Goal: Transaction & Acquisition: Download file/media

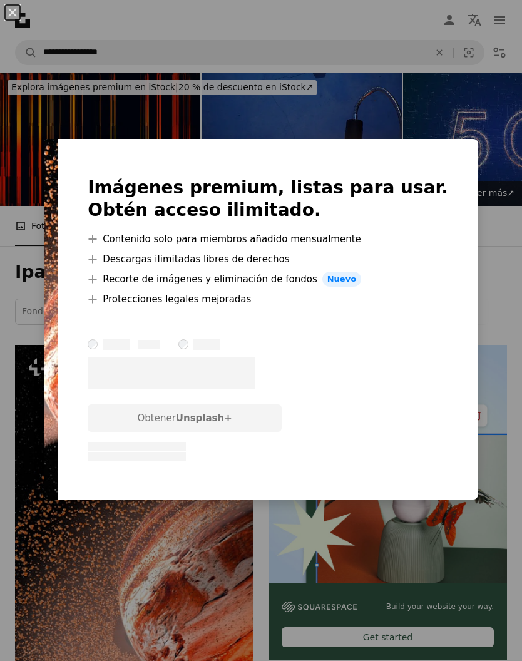
scroll to position [243, 0]
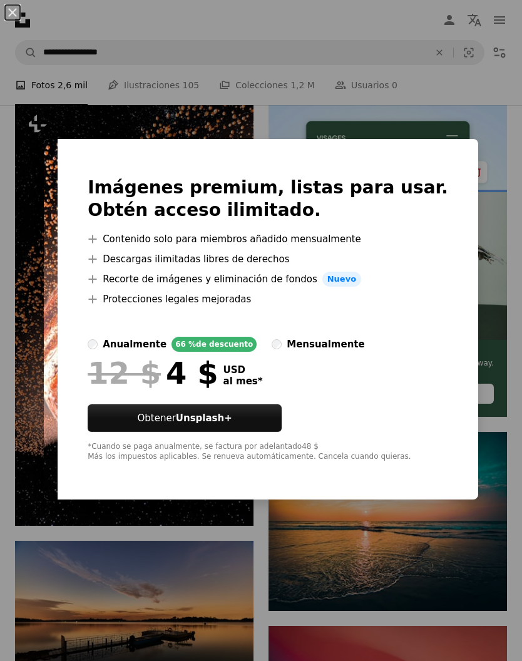
click at [182, 572] on div "An X shape Imágenes premium, listas para usar. Obtén acceso ilimitado. A plus s…" at bounding box center [261, 330] width 522 height 661
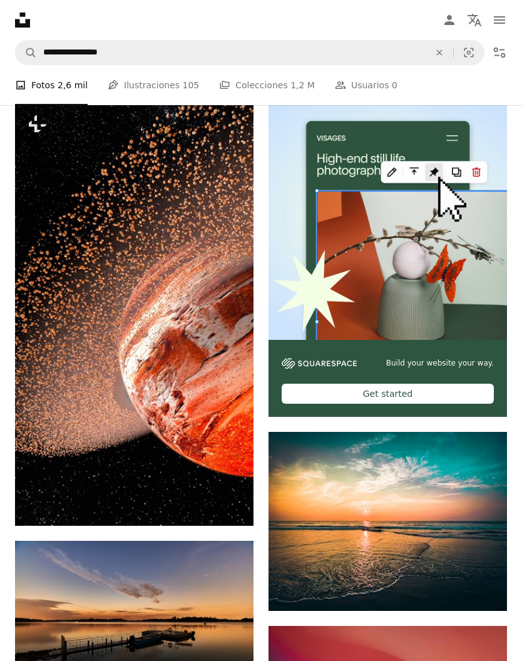
click at [503, 49] on icon "Filters" at bounding box center [499, 52] width 15 height 15
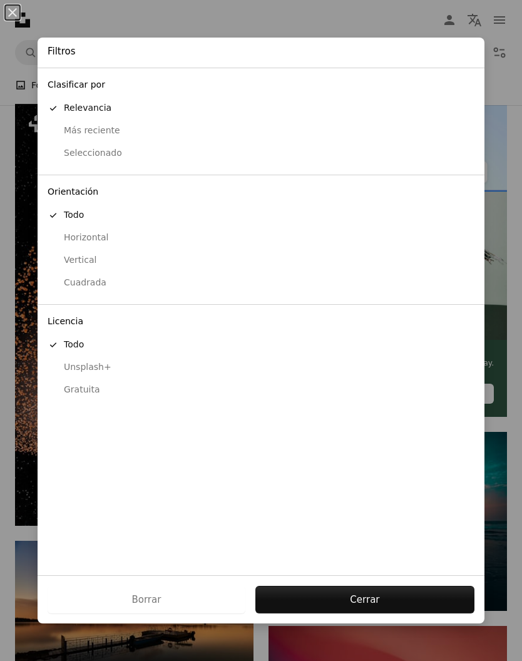
click at [92, 389] on button "Gratuita" at bounding box center [261, 390] width 447 height 23
click at [381, 613] on button "Presentar solicitud" at bounding box center [351, 600] width 248 height 28
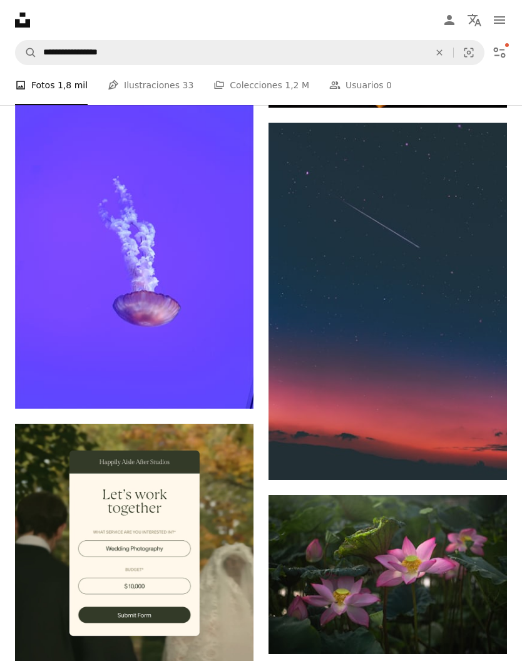
scroll to position [3010, 0]
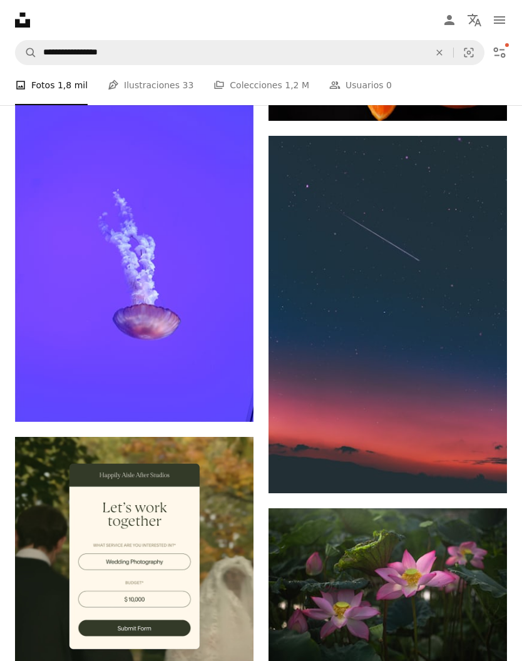
click at [188, 311] on img at bounding box center [134, 243] width 238 height 358
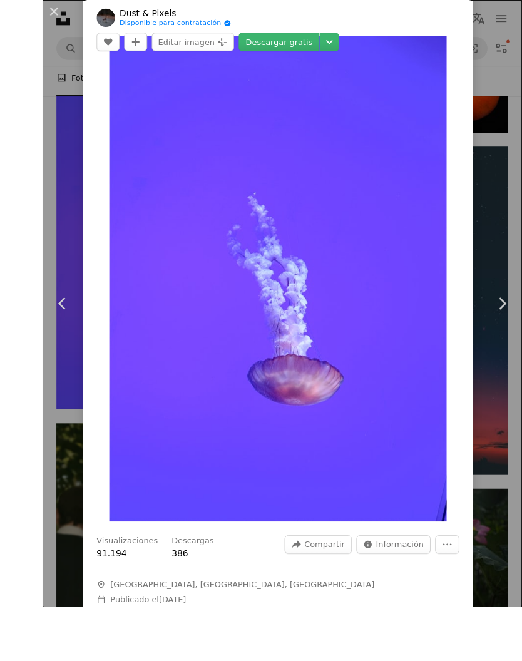
scroll to position [3027, 0]
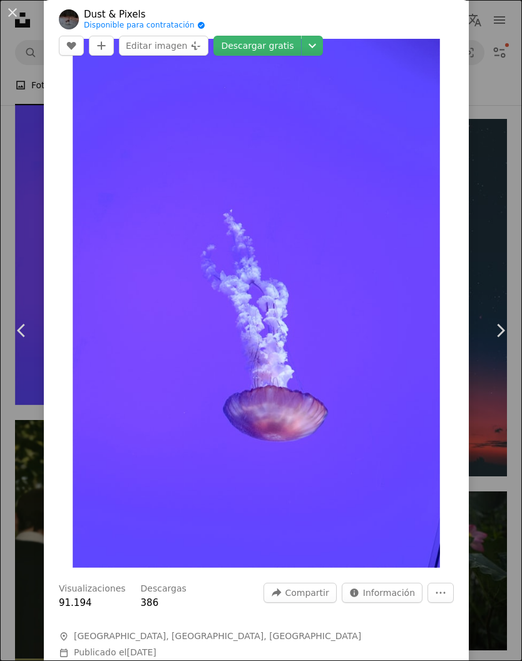
click at [501, 486] on div "An X shape Chevron left Chevron right Dust & Pixels Disponible para contratació…" at bounding box center [261, 330] width 522 height 661
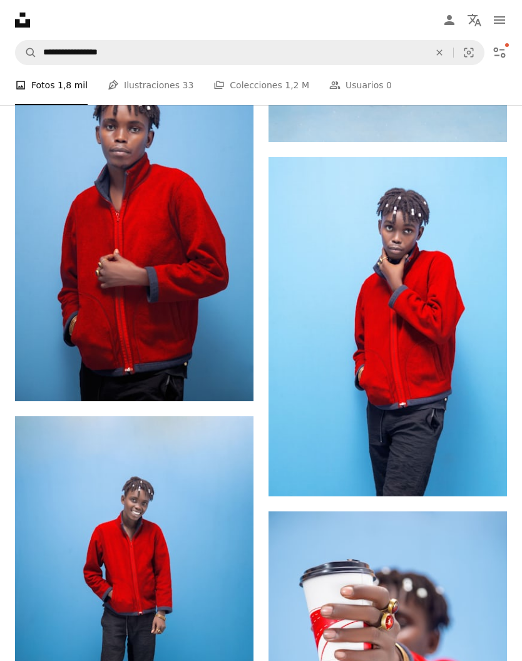
scroll to position [9026, 0]
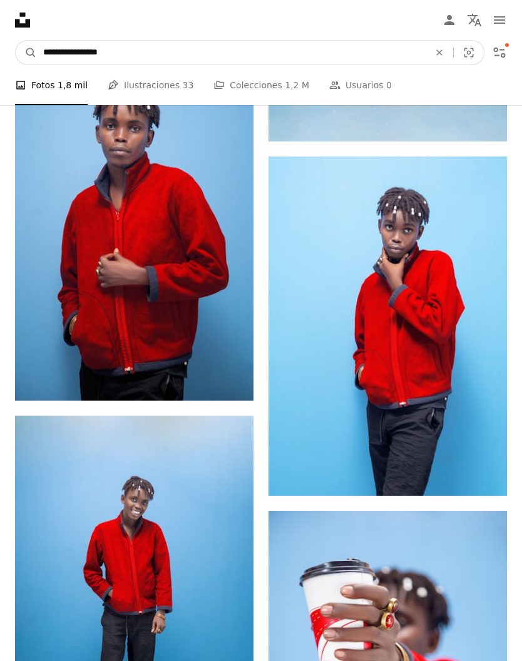
click at [137, 55] on input "**********" at bounding box center [231, 53] width 389 height 24
type input "**********"
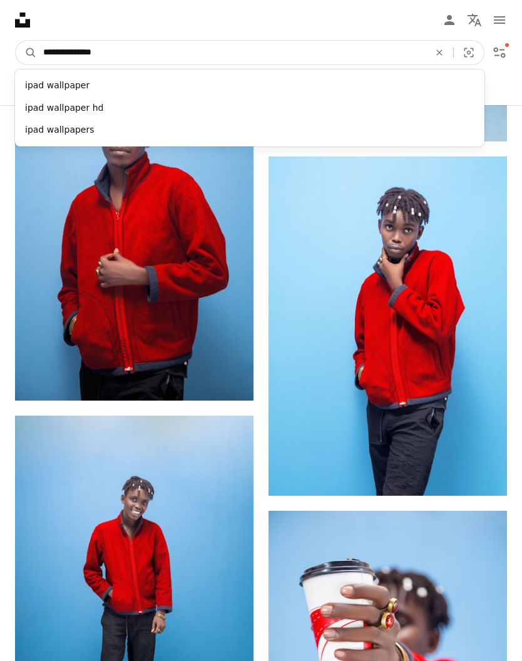
click at [26, 53] on button "A magnifying glass" at bounding box center [26, 53] width 21 height 24
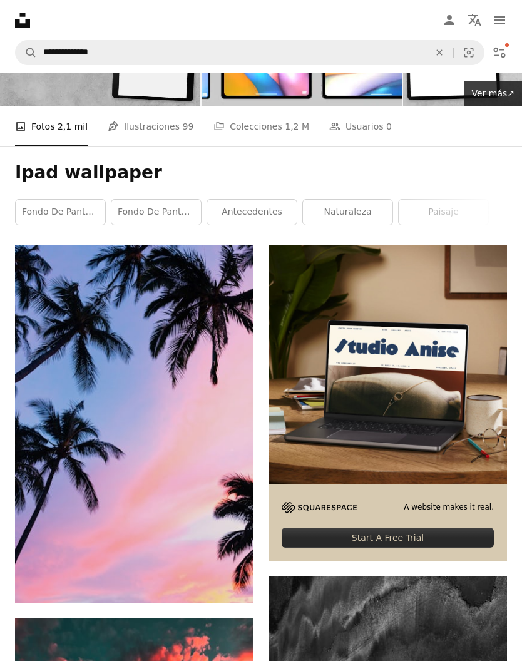
scroll to position [100, 0]
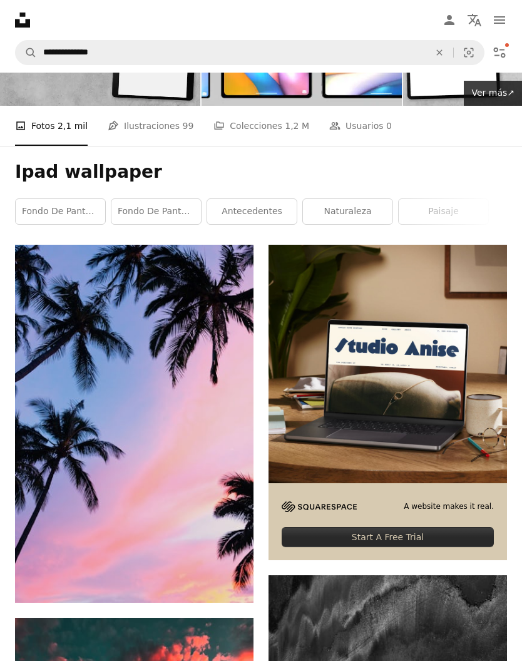
click at [132, 334] on img at bounding box center [134, 424] width 238 height 358
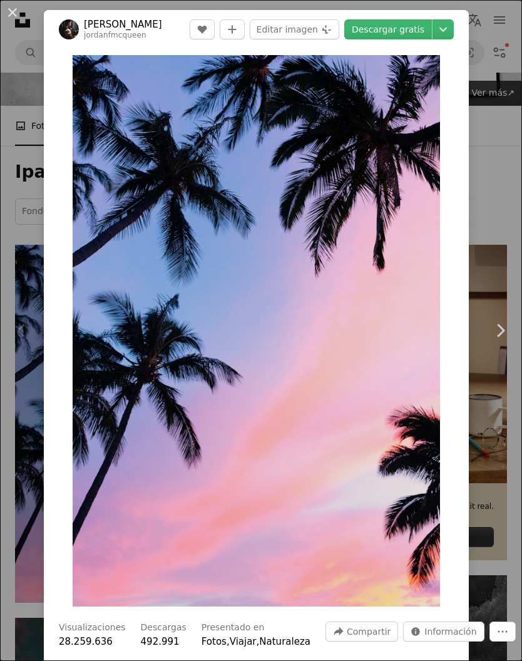
click at [484, 391] on link "Chevron right" at bounding box center [500, 330] width 44 height 120
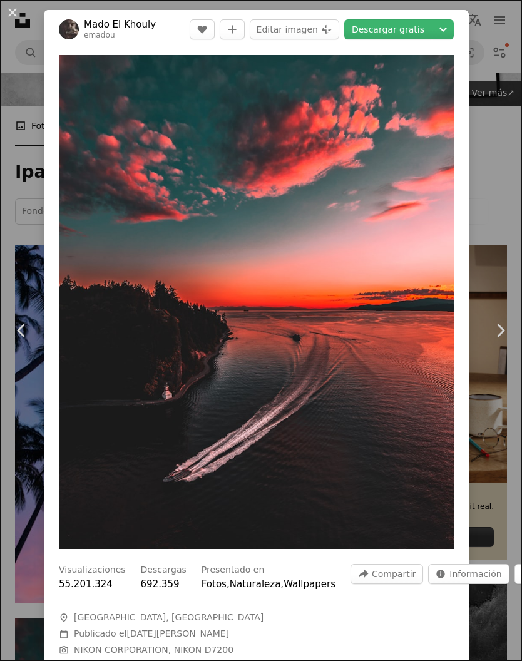
click at [501, 340] on icon "Chevron right" at bounding box center [500, 330] width 20 height 20
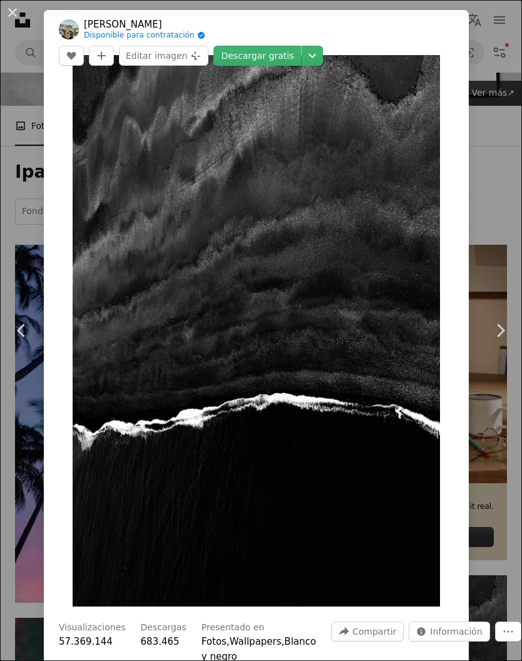
click at [496, 577] on div "An X shape Chevron left Chevron right [PERSON_NAME] Disponible para contratació…" at bounding box center [261, 330] width 522 height 661
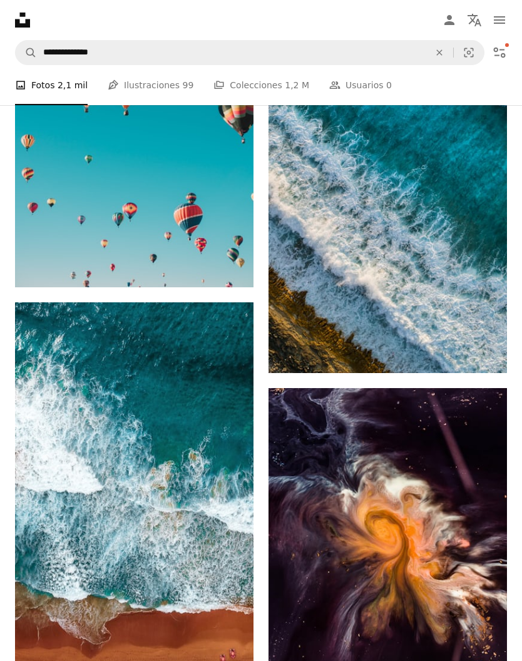
scroll to position [1847, 0]
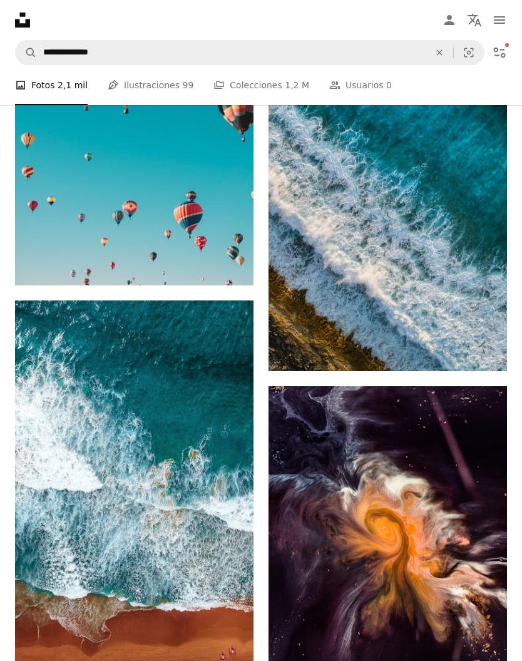
click at [450, 522] on img at bounding box center [388, 536] width 238 height 301
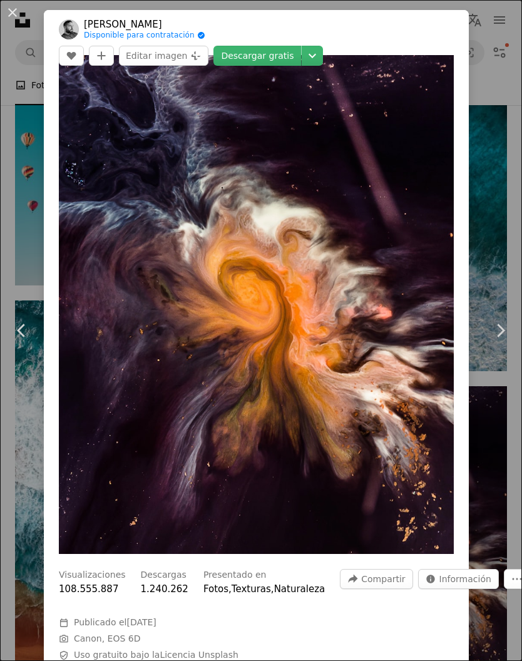
click at [301, 46] on link "Descargar gratis" at bounding box center [257, 56] width 88 height 20
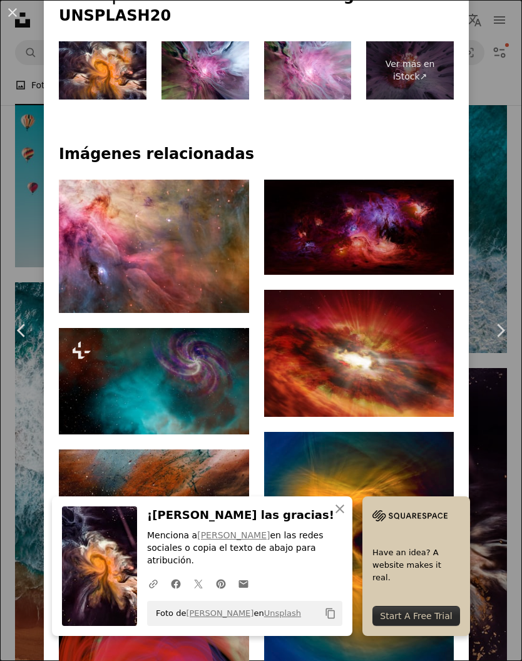
scroll to position [919, 0]
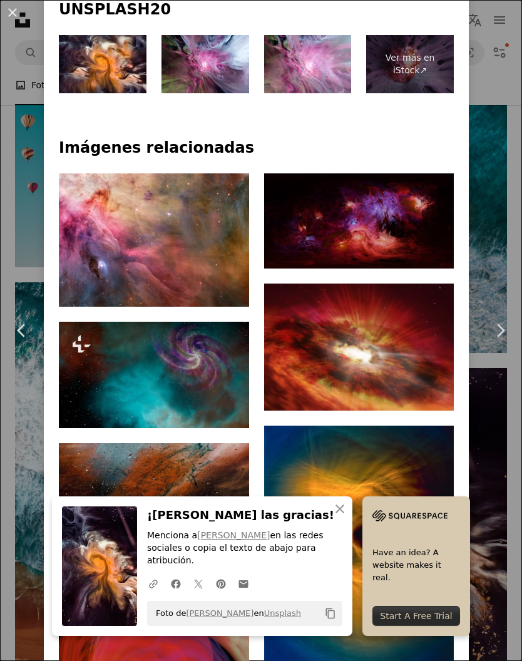
click at [194, 256] on img at bounding box center [154, 239] width 190 height 133
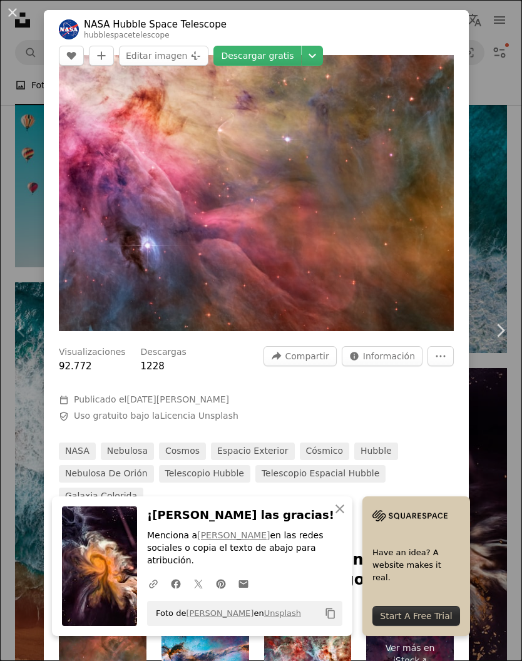
click at [272, 59] on link "Descargar gratis" at bounding box center [257, 56] width 88 height 20
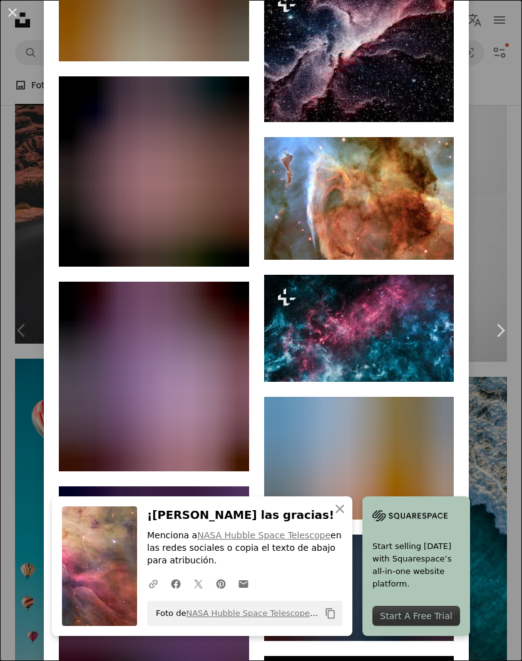
scroll to position [1981, 0]
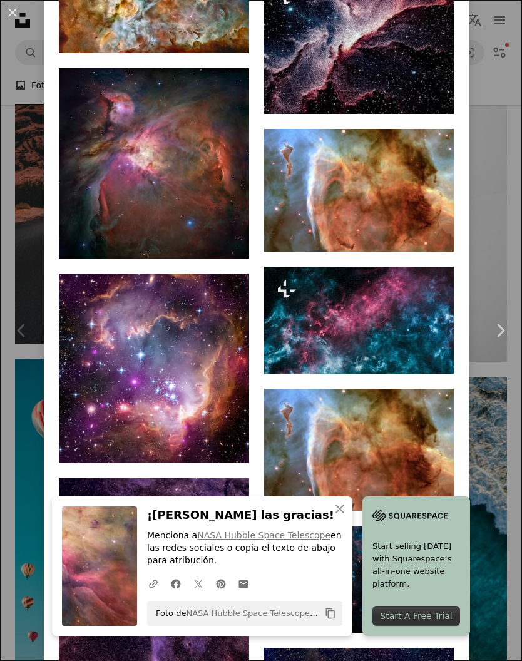
click at [496, 261] on div "An X shape Chevron left Chevron right NASA Hubble Space Telescope hubblespacete…" at bounding box center [261, 330] width 522 height 661
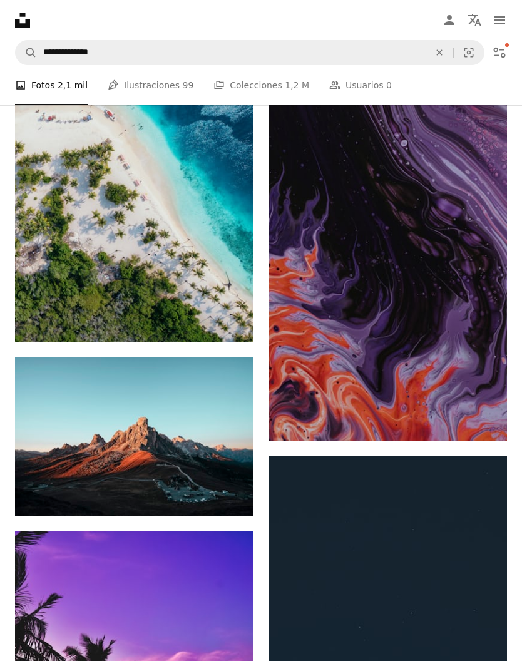
scroll to position [9823, 0]
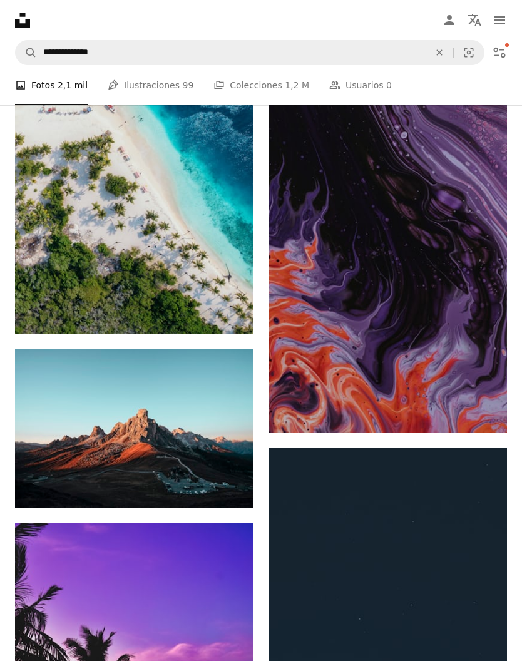
click at [453, 251] on img at bounding box center [388, 254] width 238 height 358
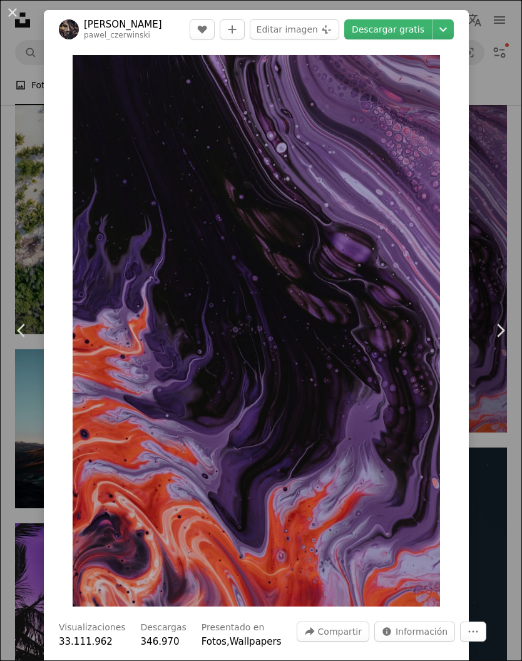
click at [414, 32] on link "Descargar gratis" at bounding box center [388, 29] width 88 height 20
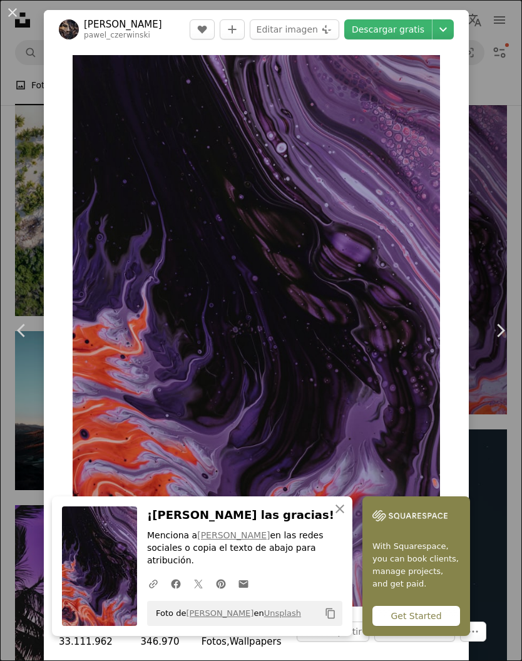
click at [504, 110] on div "An X shape Chevron left Chevron right [PERSON_NAME] pawel_czerwinski A heart A …" at bounding box center [261, 330] width 522 height 661
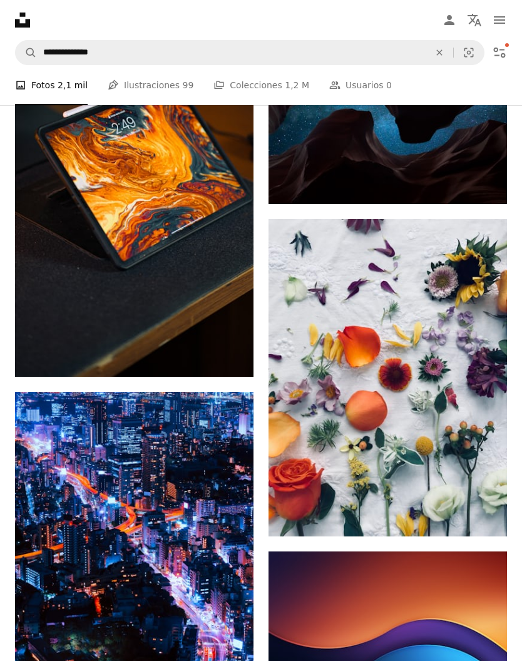
scroll to position [16899, 0]
